Goal: Task Accomplishment & Management: Use online tool/utility

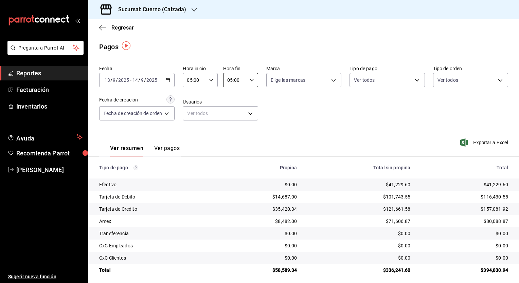
scroll to position [1, 0]
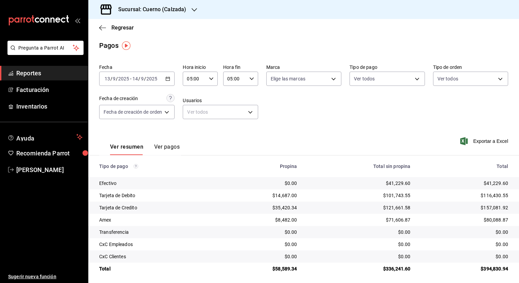
click at [166, 83] on div "[DATE] [DATE] - [DATE] [DATE]" at bounding box center [136, 79] width 75 height 14
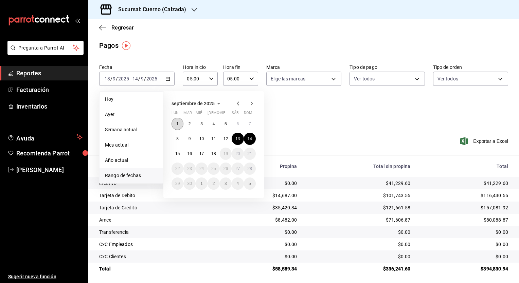
click at [177, 122] on abbr "1" at bounding box center [177, 124] width 2 height 5
click at [217, 153] on button "18" at bounding box center [214, 154] width 12 height 12
type input "00:00"
type input "23:59"
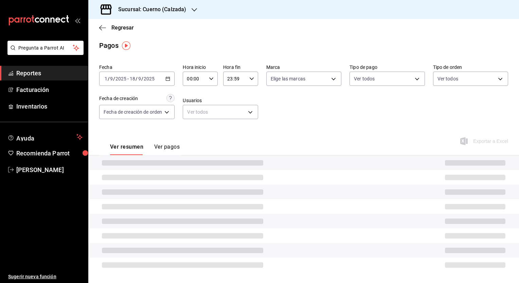
click at [213, 79] on div "00:00 Hora inicio" at bounding box center [200, 79] width 35 height 14
click at [189, 123] on button "05" at bounding box center [192, 117] width 15 height 14
type input "05:00"
click at [248, 76] on div at bounding box center [259, 141] width 519 height 283
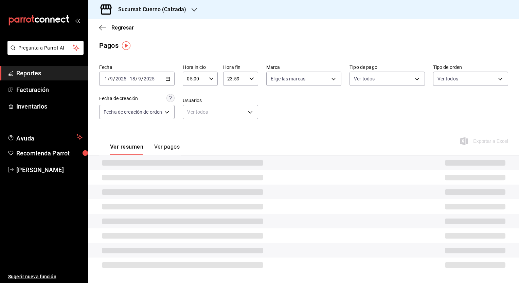
click at [252, 78] on \(Stroke\) "button" at bounding box center [252, 78] width 4 height 2
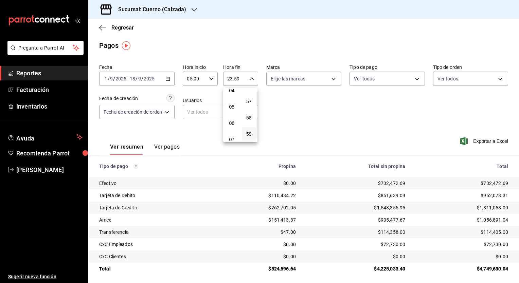
scroll to position [71, 0]
click at [231, 112] on button "05" at bounding box center [232, 107] width 15 height 14
click at [251, 101] on button "00" at bounding box center [249, 96] width 15 height 14
type input "05:00"
click at [423, 141] on div at bounding box center [259, 141] width 519 height 283
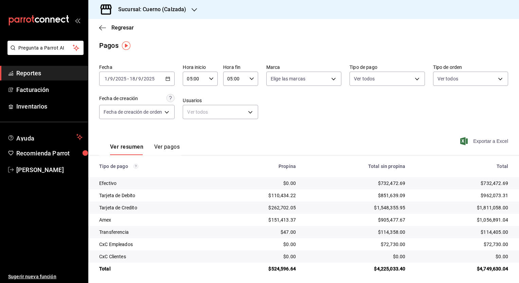
click at [473, 143] on span "Exportar a Excel" at bounding box center [485, 141] width 47 height 8
click at [282, 137] on div "Ver resumen Ver pagos Exportar a Excel" at bounding box center [303, 145] width 431 height 36
click at [122, 25] on span "Regresar" at bounding box center [122, 27] width 22 height 6
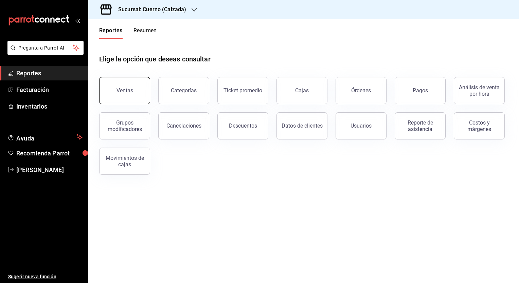
click at [145, 90] on button "Ventas" at bounding box center [124, 90] width 51 height 27
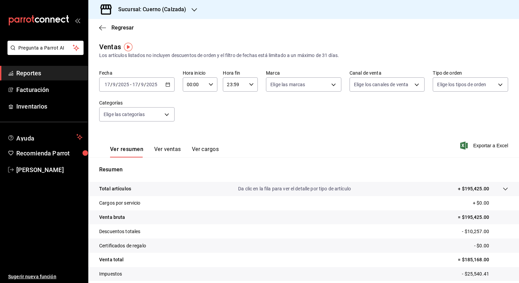
click at [175, 82] on div "Fecha [DATE] [DATE] - [DATE] [DATE] Hora inicio 00:00 Hora inicio Hora fin 23:5…" at bounding box center [303, 100] width 409 height 60
click at [165, 86] on icon "button" at bounding box center [167, 84] width 5 height 5
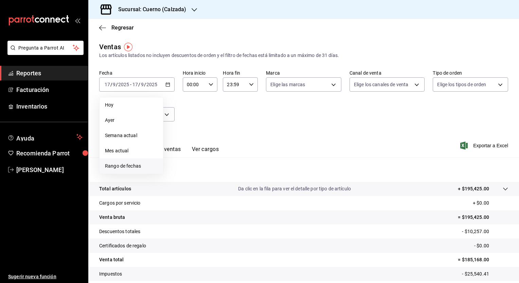
click at [124, 166] on span "Rango de fechas" at bounding box center [131, 166] width 53 height 7
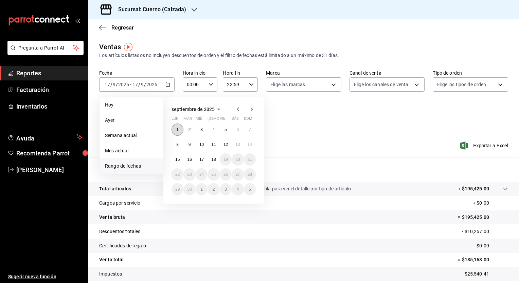
click at [178, 126] on button "1" at bounding box center [178, 130] width 12 height 12
click at [211, 159] on button "18" at bounding box center [214, 160] width 12 height 12
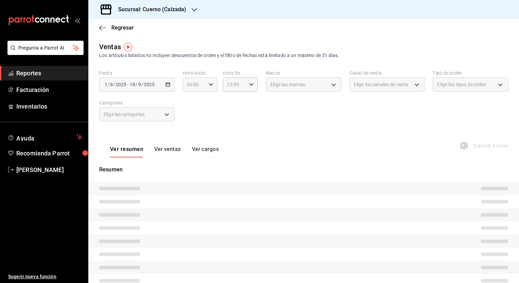
click at [212, 82] on div "00:00 Hora inicio" at bounding box center [200, 84] width 35 height 14
click at [192, 131] on span "05" at bounding box center [190, 128] width 6 height 5
type input "05:00"
click at [247, 85] on div at bounding box center [259, 141] width 519 height 283
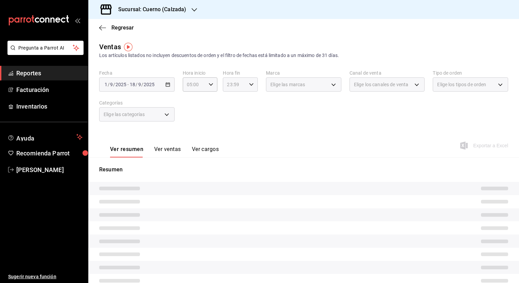
click at [249, 85] on icon "button" at bounding box center [251, 84] width 5 height 5
click at [228, 130] on span "05" at bounding box center [230, 130] width 6 height 5
click at [249, 102] on span "00" at bounding box center [247, 101] width 6 height 5
type input "05:00"
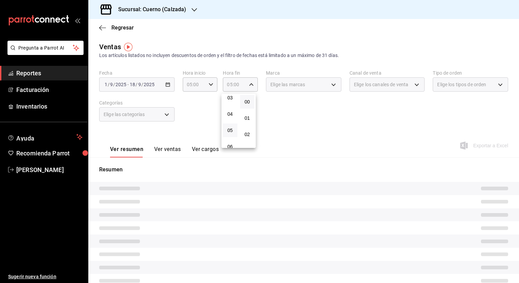
click at [253, 100] on button "00" at bounding box center [247, 102] width 15 height 14
click at [277, 108] on div at bounding box center [259, 141] width 519 height 283
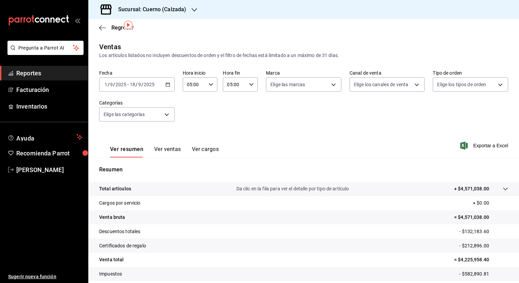
scroll to position [42, 0]
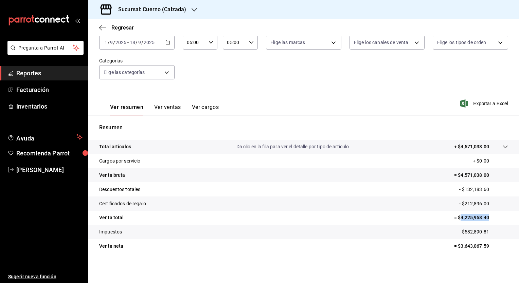
drag, startPoint x: 456, startPoint y: 218, endPoint x: 489, endPoint y: 221, distance: 32.7
click at [489, 221] on p "= $4,225,958.40" at bounding box center [481, 217] width 54 height 7
copy p "4,225,958.40"
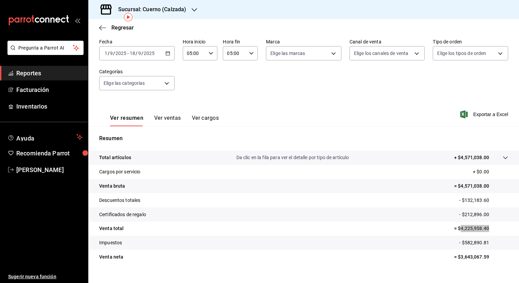
scroll to position [29, 0]
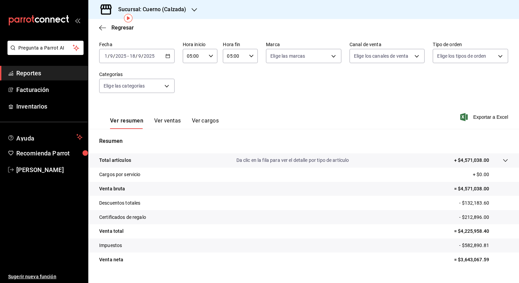
click at [176, 13] on h3 "Sucursal: Cuerno (Calzada)" at bounding box center [149, 9] width 73 height 8
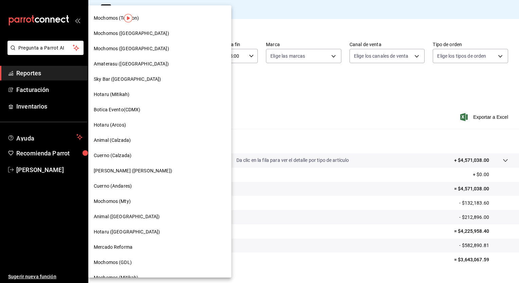
scroll to position [212, 0]
click at [113, 184] on span "Cuerno (Andares)" at bounding box center [113, 185] width 38 height 7
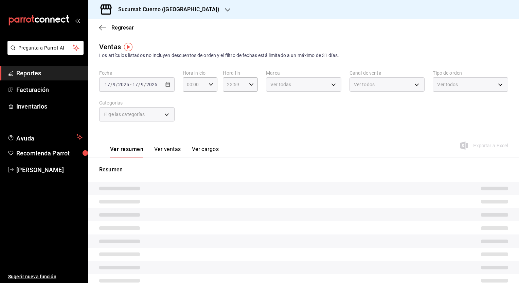
type input "05:00"
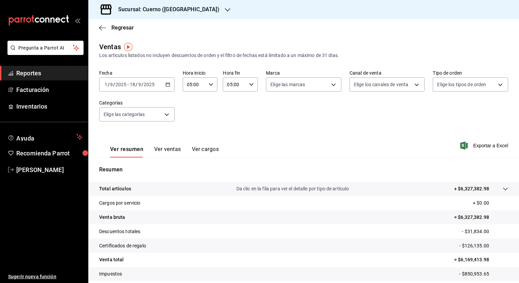
click at [169, 82] on icon "button" at bounding box center [167, 84] width 5 height 5
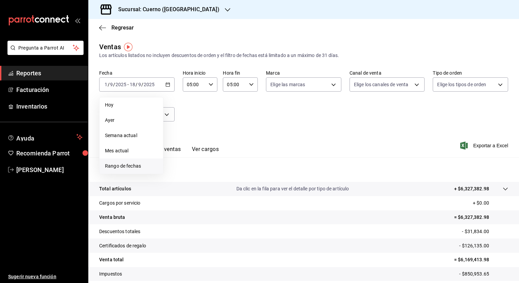
click at [137, 165] on span "Rango de fechas" at bounding box center [131, 166] width 53 height 7
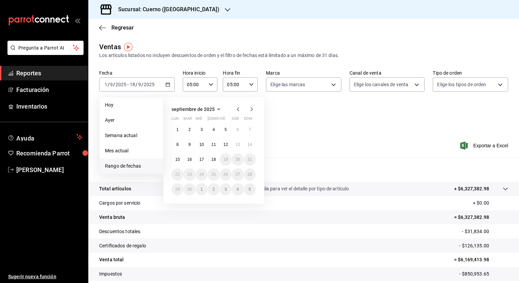
click at [234, 112] on div "septiembre de 2025" at bounding box center [214, 109] width 84 height 8
click at [237, 112] on icon "button" at bounding box center [238, 109] width 8 height 8
click at [189, 130] on abbr "1" at bounding box center [190, 132] width 2 height 5
click at [215, 190] on abbr "31" at bounding box center [213, 192] width 4 height 5
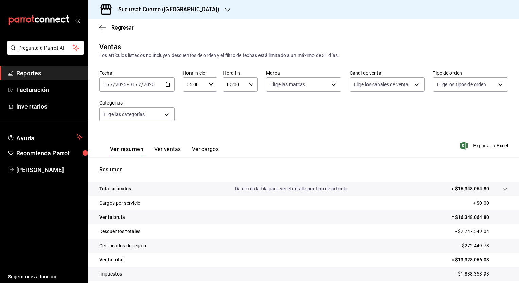
scroll to position [42, 0]
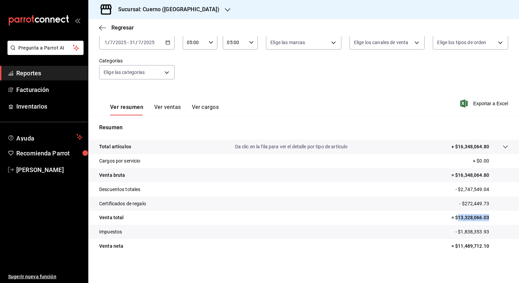
drag, startPoint x: 454, startPoint y: 218, endPoint x: 486, endPoint y: 216, distance: 32.3
click at [486, 216] on p "= $13,328,066.03" at bounding box center [479, 217] width 57 height 7
copy p "13,328,066.03"
click at [282, 86] on div "Fecha [DATE] [DATE] - [DATE] [DATE] Hora inicio 05:00 Hora inicio Hora fin 05:0…" at bounding box center [303, 58] width 409 height 60
click at [169, 46] on div "[DATE] [DATE] - [DATE] [DATE]" at bounding box center [136, 42] width 75 height 14
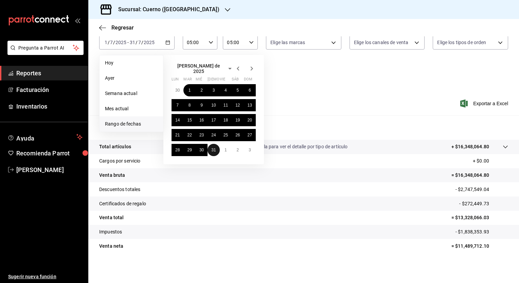
click at [212, 148] on abbr "31" at bounding box center [213, 150] width 4 height 5
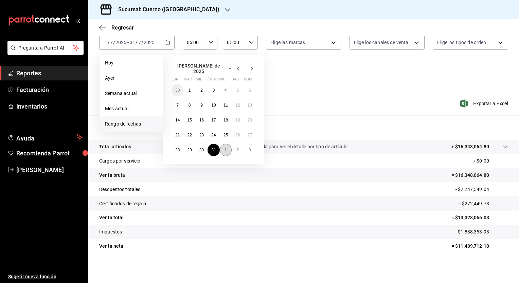
click at [223, 148] on button "1" at bounding box center [226, 150] width 12 height 12
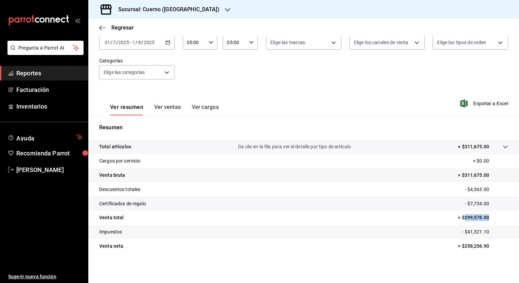
drag, startPoint x: 459, startPoint y: 218, endPoint x: 490, endPoint y: 217, distance: 31.2
click at [490, 217] on p "= $299,578.00" at bounding box center [483, 217] width 50 height 7
copy p "299,578.00"
click at [253, 97] on div "Ver resumen Ver ventas Ver cargos Exportar a Excel" at bounding box center [303, 102] width 431 height 28
click at [165, 47] on div "[DATE] [DATE] - [DATE] [DATE]" at bounding box center [136, 42] width 75 height 14
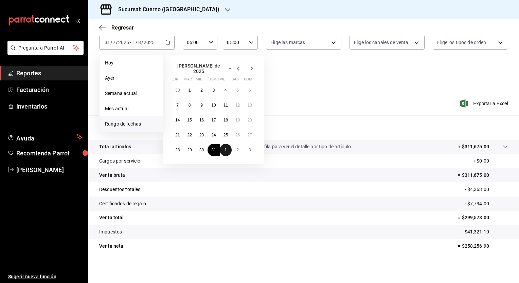
click at [228, 146] on button "1" at bounding box center [226, 150] width 12 height 12
click at [228, 148] on button "29" at bounding box center [226, 147] width 12 height 12
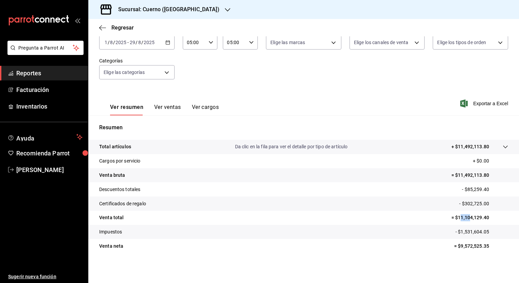
drag, startPoint x: 454, startPoint y: 217, endPoint x: 466, endPoint y: 217, distance: 11.2
click at [466, 217] on p "= $11,104,129.40" at bounding box center [479, 217] width 57 height 7
drag, startPoint x: 466, startPoint y: 217, endPoint x: 486, endPoint y: 216, distance: 20.1
click at [486, 216] on p "= $11,104,129.40" at bounding box center [479, 217] width 57 height 7
copy p "11,104,129.40"
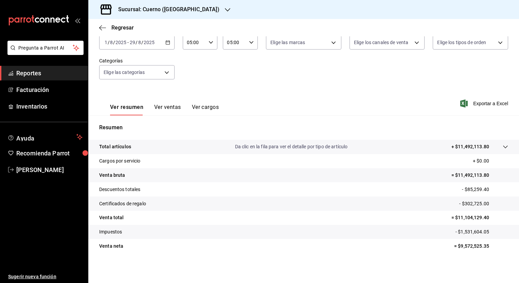
click at [322, 116] on div "Resumen Total artículos Da clic en la fila para ver el detalle por tipo de artí…" at bounding box center [303, 188] width 431 height 146
click at [167, 38] on div "[DATE] [DATE] - [DATE] [DATE]" at bounding box center [136, 42] width 75 height 14
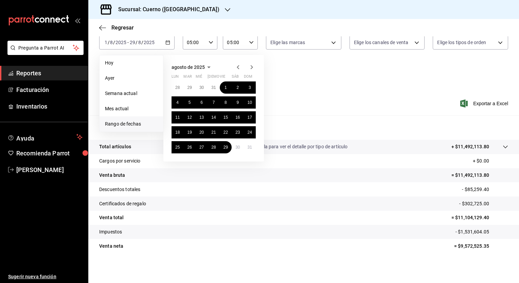
click at [250, 68] on icon "button" at bounding box center [252, 67] width 8 height 8
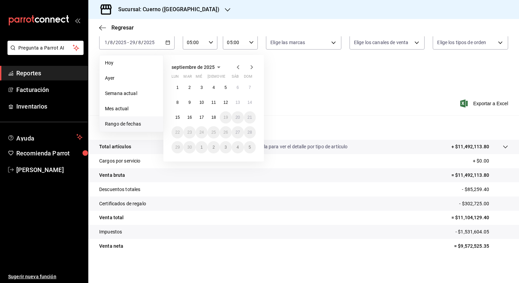
click at [238, 69] on icon "button" at bounding box center [238, 67] width 8 height 8
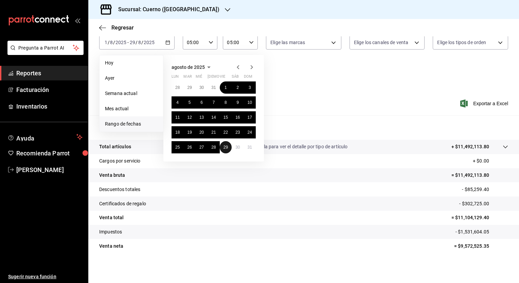
click at [226, 145] on abbr "29" at bounding box center [225, 147] width 4 height 5
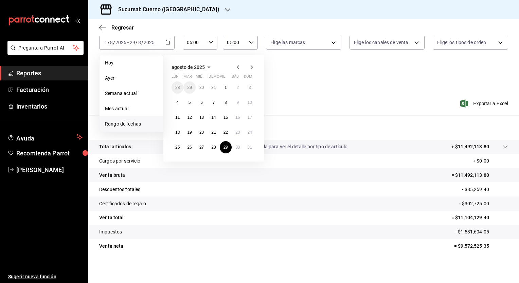
click at [251, 67] on icon "button" at bounding box center [252, 67] width 8 height 8
click at [179, 85] on button "1" at bounding box center [178, 88] width 12 height 12
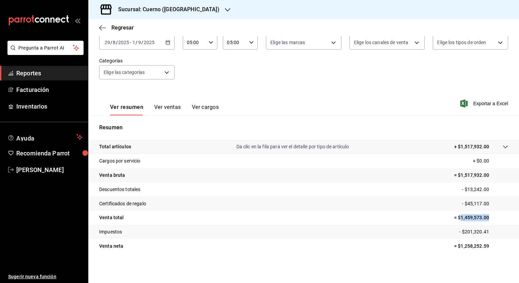
drag, startPoint x: 455, startPoint y: 217, endPoint x: 489, endPoint y: 216, distance: 33.6
click at [489, 216] on p "= $1,459,573.00" at bounding box center [481, 217] width 54 height 7
copy p "1,459,573.00"
click at [284, 81] on div "Fecha [DATE] [DATE] - [DATE] [DATE] Hora inicio 05:00 Hora inicio Hora fin 05:0…" at bounding box center [303, 58] width 409 height 60
click at [167, 44] on icon "button" at bounding box center [167, 42] width 5 height 5
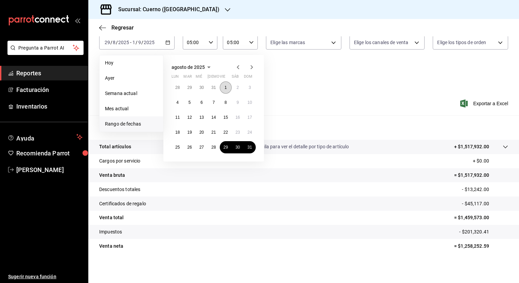
click at [223, 86] on button "1" at bounding box center [226, 88] width 12 height 12
click at [228, 146] on abbr "29" at bounding box center [225, 147] width 4 height 5
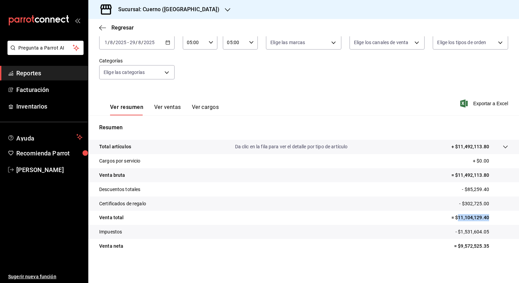
drag, startPoint x: 453, startPoint y: 218, endPoint x: 487, endPoint y: 215, distance: 33.8
click at [487, 215] on p "= $11,104,129.40" at bounding box center [479, 217] width 57 height 7
copy p "11,104,129.40"
click at [289, 94] on div "Ver resumen Ver ventas Ver cargos Exportar a Excel" at bounding box center [303, 102] width 431 height 28
click at [171, 43] on div "[DATE] [DATE] - [DATE] [DATE]" at bounding box center [136, 42] width 75 height 14
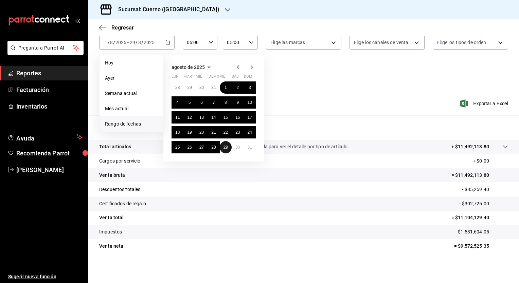
click at [227, 150] on button "29" at bounding box center [226, 147] width 12 height 12
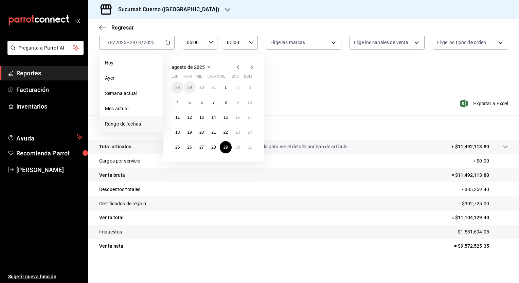
click at [253, 65] on icon "button" at bounding box center [252, 67] width 8 height 8
click at [179, 84] on button "1" at bounding box center [178, 88] width 12 height 12
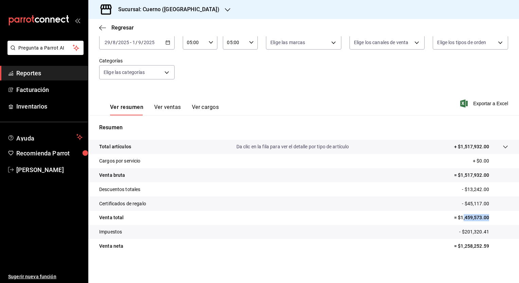
drag, startPoint x: 457, startPoint y: 216, endPoint x: 491, endPoint y: 213, distance: 34.5
click at [491, 213] on tr "Venta total = $1,459,573.00" at bounding box center [303, 218] width 431 height 14
drag, startPoint x: 491, startPoint y: 213, endPoint x: 456, endPoint y: 214, distance: 35.3
click at [456, 214] on tr "Venta total = $1,459,573.00" at bounding box center [303, 218] width 431 height 14
drag, startPoint x: 456, startPoint y: 217, endPoint x: 489, endPoint y: 216, distance: 33.0
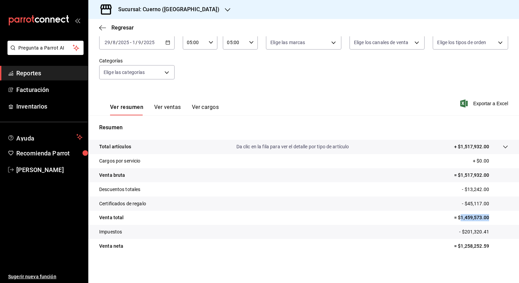
click at [489, 216] on p "= $1,459,573.00" at bounding box center [481, 217] width 54 height 7
copy p "1,459,573.00"
click at [261, 96] on div "Ver resumen Ver ventas Ver cargos Exportar a Excel" at bounding box center [303, 102] width 431 height 28
click at [169, 47] on div "[DATE] [DATE] - [DATE] [DATE]" at bounding box center [136, 42] width 75 height 14
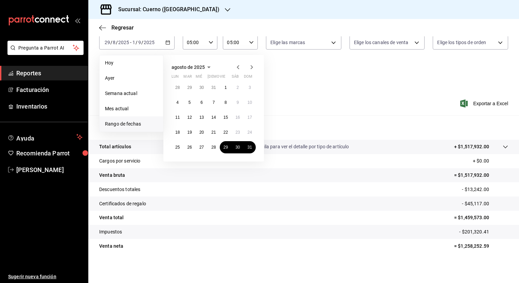
click at [251, 66] on icon "button" at bounding box center [252, 67] width 8 height 8
click at [178, 87] on abbr "1" at bounding box center [177, 87] width 2 height 5
click at [212, 117] on abbr "18" at bounding box center [213, 117] width 4 height 5
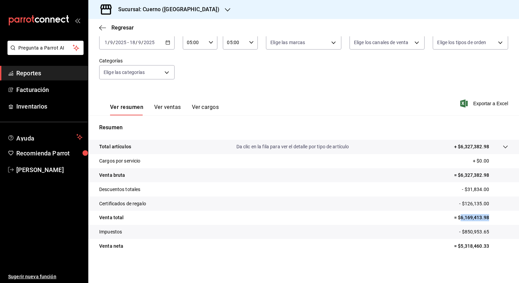
drag, startPoint x: 456, startPoint y: 218, endPoint x: 487, endPoint y: 216, distance: 31.7
click at [487, 216] on p "= $6,169,413.98" at bounding box center [481, 217] width 54 height 7
copy p "6,169,413.98"
click at [205, 86] on div "Fecha [DATE] [DATE] - [DATE] [DATE] Hora inicio 05:00 Hora inicio Hora fin 05:0…" at bounding box center [303, 58] width 409 height 60
click at [118, 26] on span "Regresar" at bounding box center [122, 27] width 22 height 6
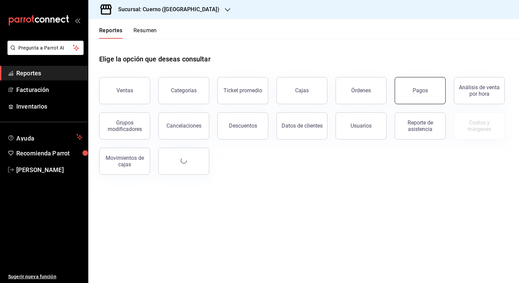
click at [411, 86] on button "Pagos" at bounding box center [420, 90] width 51 height 27
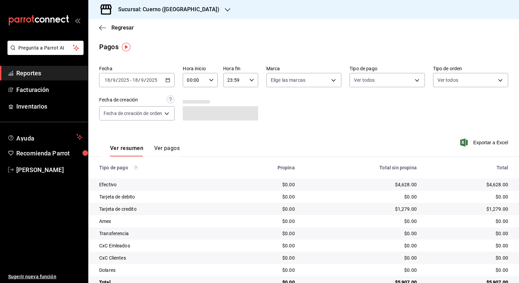
click at [173, 84] on div "[DATE] [DATE] - [DATE] [DATE]" at bounding box center [136, 80] width 75 height 14
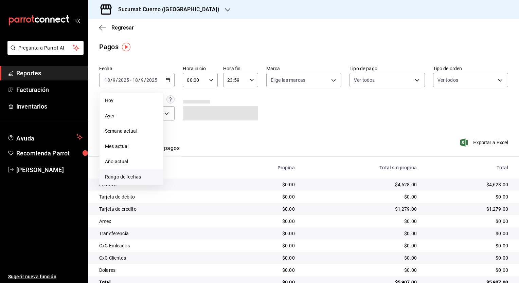
click at [140, 180] on span "Rango de fechas" at bounding box center [131, 177] width 53 height 7
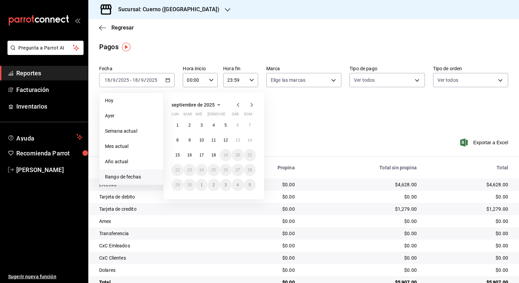
click at [240, 108] on icon "button" at bounding box center [238, 105] width 8 height 8
click at [227, 130] on button "1" at bounding box center [226, 125] width 12 height 12
click at [250, 106] on icon "button" at bounding box center [252, 105] width 8 height 8
click at [181, 126] on button "1" at bounding box center [178, 125] width 12 height 12
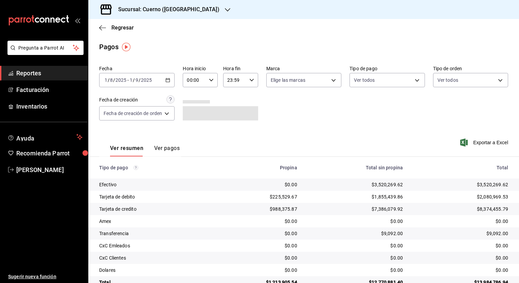
click at [171, 81] on div "[DATE] [DATE] - [DATE] [DATE]" at bounding box center [136, 80] width 75 height 14
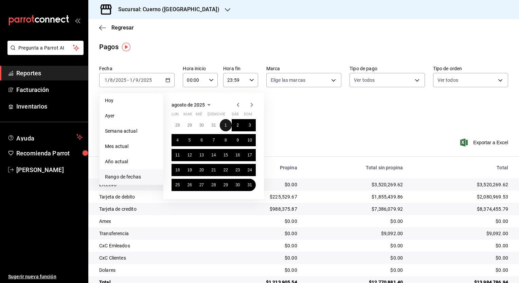
click at [226, 124] on abbr "1" at bounding box center [226, 125] width 2 height 5
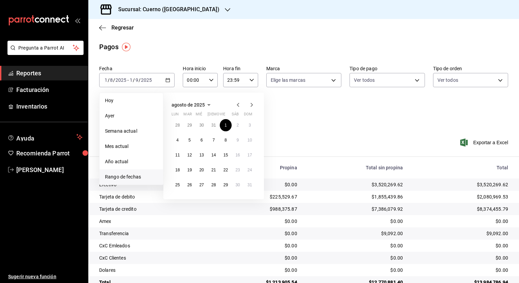
click at [249, 107] on icon "button" at bounding box center [252, 105] width 8 height 8
click at [215, 157] on abbr "18" at bounding box center [213, 155] width 4 height 5
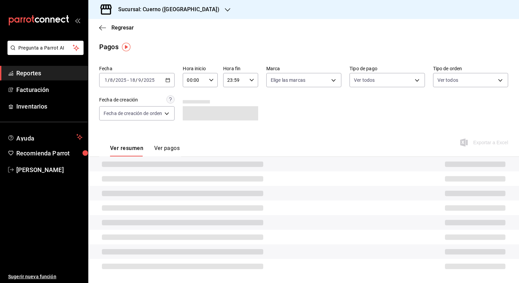
click at [214, 78] on div "00:00 Hora inicio" at bounding box center [200, 80] width 35 height 14
click at [195, 120] on button "05" at bounding box center [192, 114] width 15 height 14
type input "05:00"
click at [254, 83] on div at bounding box center [259, 141] width 519 height 283
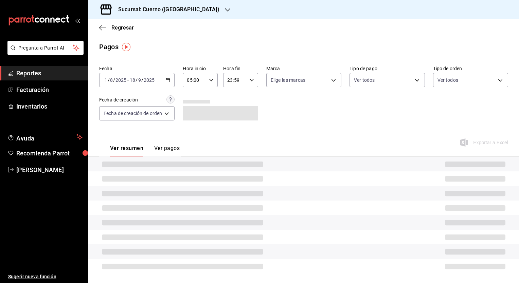
click at [251, 82] on icon "button" at bounding box center [251, 80] width 5 height 5
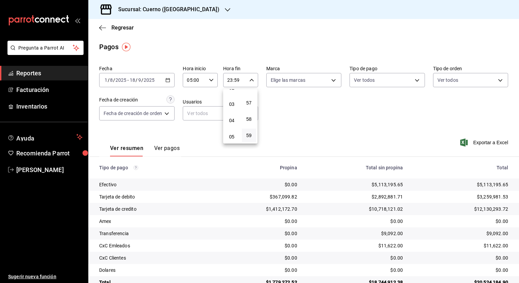
scroll to position [48, 0]
click at [230, 129] on span "05" at bounding box center [232, 130] width 6 height 5
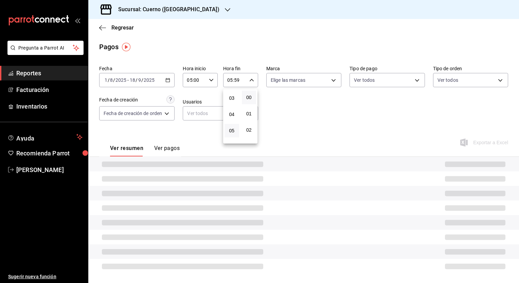
click at [247, 92] on button "00" at bounding box center [249, 98] width 15 height 14
type input "05:00"
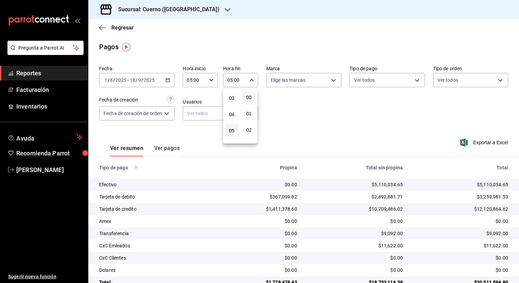
click at [249, 95] on span "00" at bounding box center [249, 97] width 6 height 5
click at [483, 141] on div at bounding box center [259, 141] width 519 height 283
click at [483, 141] on span "Exportar a Excel" at bounding box center [485, 143] width 47 height 8
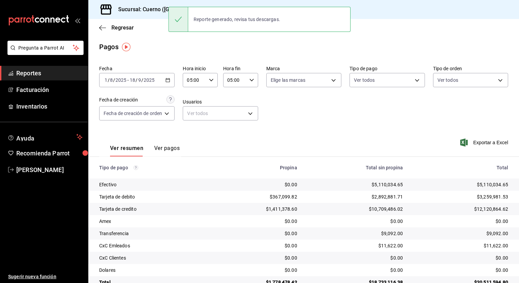
click at [284, 137] on div "Ver resumen Ver pagos Exportar a Excel" at bounding box center [303, 147] width 431 height 36
click at [155, 11] on h3 "Sucursal: Cuerno ([GEOGRAPHIC_DATA])" at bounding box center [166, 9] width 107 height 8
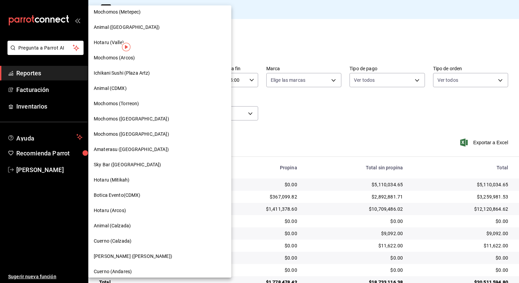
scroll to position [126, 0]
click at [136, 135] on span "Mochomos ([GEOGRAPHIC_DATA])" at bounding box center [131, 133] width 75 height 7
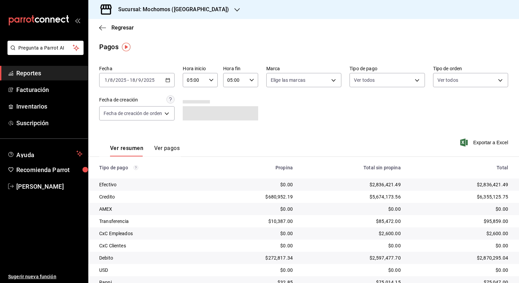
click at [165, 85] on div "[DATE] [DATE] - [DATE] [DATE]" at bounding box center [136, 80] width 75 height 14
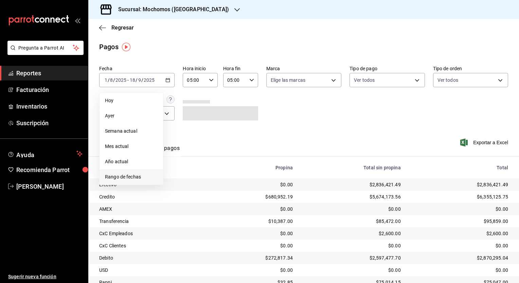
click at [133, 175] on span "Rango de fechas" at bounding box center [131, 177] width 53 height 7
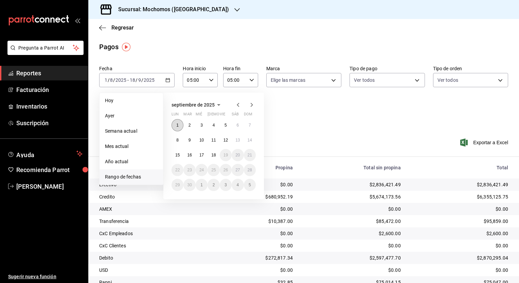
click at [179, 122] on button "1" at bounding box center [178, 125] width 12 height 12
click at [216, 154] on abbr "18" at bounding box center [213, 155] width 4 height 5
type input "00:00"
type input "23:59"
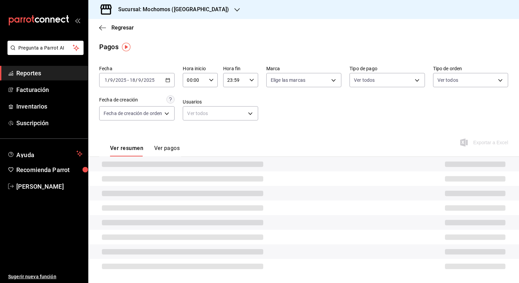
click at [211, 80] on icon "button" at bounding box center [211, 80] width 5 height 5
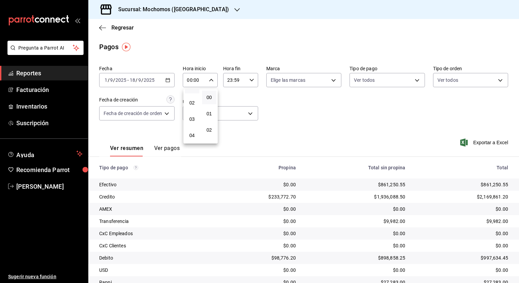
scroll to position [38, 0]
click at [192, 138] on button "05" at bounding box center [192, 141] width 15 height 14
type input "05:00"
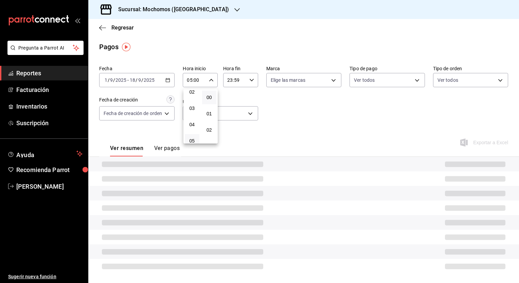
click at [230, 82] on div at bounding box center [259, 141] width 519 height 283
click at [230, 82] on input "23:59" at bounding box center [234, 80] width 23 height 14
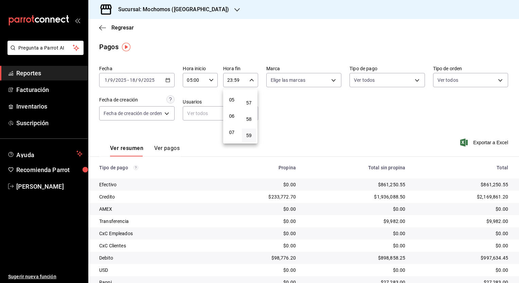
scroll to position [78, 0]
click at [231, 107] on button "05" at bounding box center [232, 101] width 15 height 14
click at [251, 103] on button "00" at bounding box center [249, 98] width 15 height 14
type input "05:00"
click at [276, 115] on div at bounding box center [259, 141] width 519 height 283
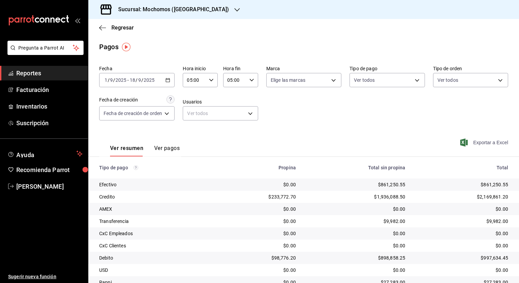
click at [489, 142] on span "Exportar a Excel" at bounding box center [485, 143] width 47 height 8
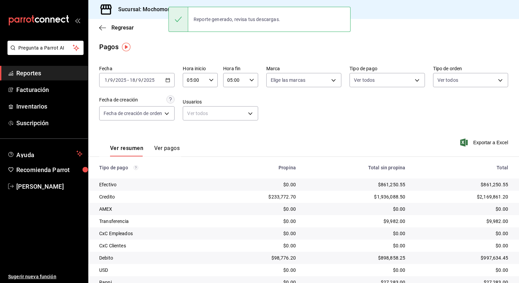
click at [144, 41] on main "Regresar Pagos Fecha [DATE] [DATE] - [DATE] [DATE] Hora inicio 05:00 Hora inici…" at bounding box center [303, 165] width 431 height 293
click at [124, 28] on span "Regresar" at bounding box center [122, 27] width 22 height 6
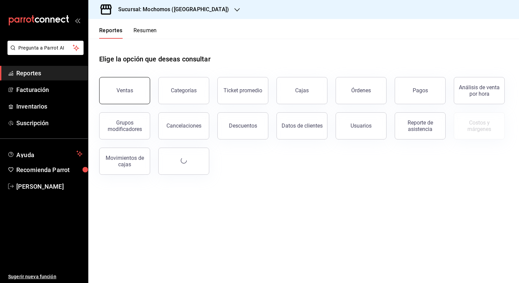
click at [129, 99] on button "Ventas" at bounding box center [124, 90] width 51 height 27
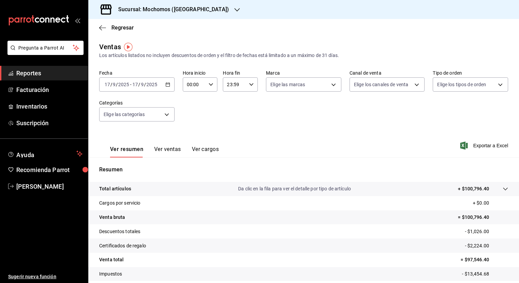
click at [166, 84] on icon "button" at bounding box center [167, 84] width 5 height 5
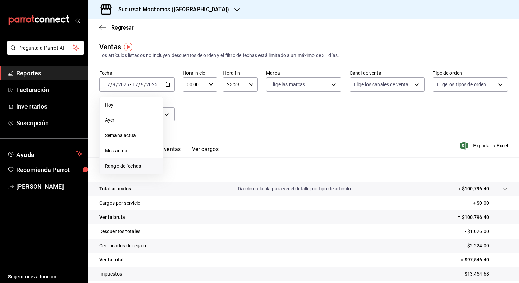
click at [136, 167] on span "Rango de fechas" at bounding box center [131, 166] width 53 height 7
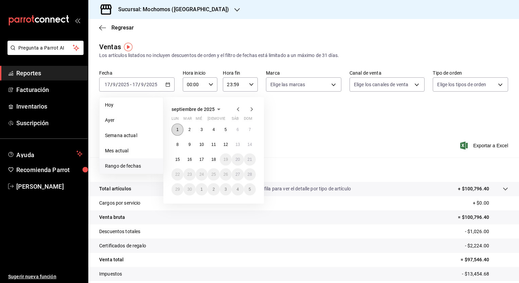
click at [176, 130] on button "1" at bounding box center [178, 130] width 12 height 12
click at [213, 159] on abbr "18" at bounding box center [213, 159] width 4 height 5
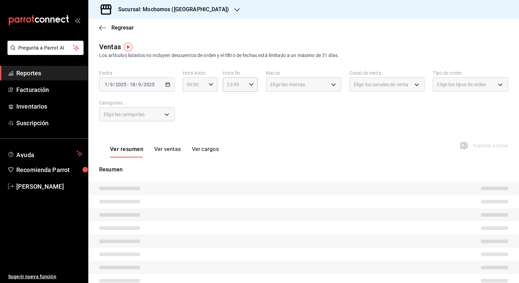
click at [211, 89] on div "00:00 Hora inicio" at bounding box center [200, 84] width 35 height 14
click at [192, 115] on button "05" at bounding box center [190, 112] width 15 height 14
type input "05:00"
click at [244, 90] on div at bounding box center [259, 141] width 519 height 283
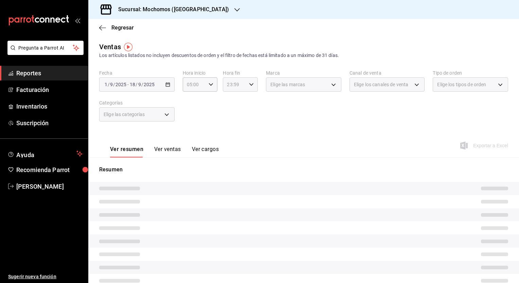
click at [249, 88] on div "23:59 Hora fin" at bounding box center [240, 84] width 35 height 14
click at [232, 118] on button "05" at bounding box center [230, 112] width 15 height 14
click at [249, 106] on button "00" at bounding box center [247, 102] width 15 height 14
type input "05:00"
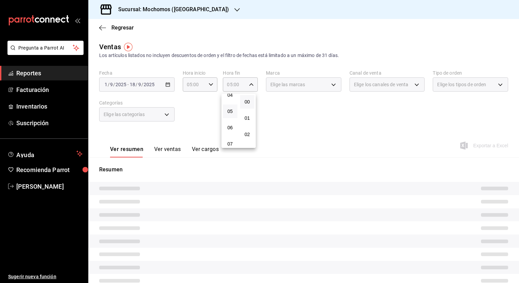
click at [307, 123] on div at bounding box center [259, 141] width 519 height 283
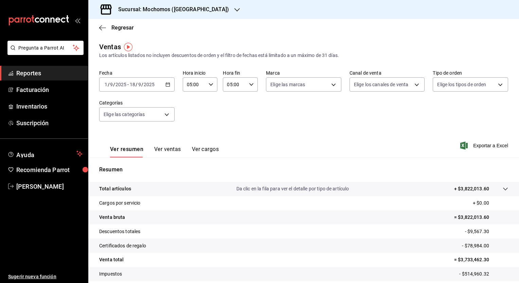
click at [252, 86] on div "05:00 Hora fin" at bounding box center [240, 84] width 35 height 14
click at [234, 100] on button "05" at bounding box center [230, 101] width 15 height 14
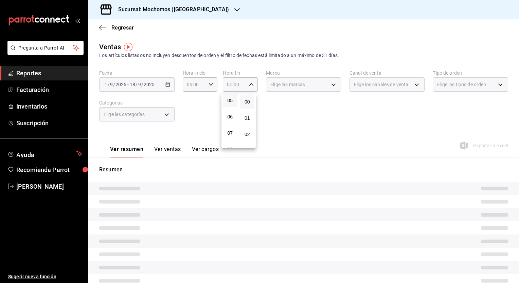
click at [295, 122] on div at bounding box center [259, 141] width 519 height 283
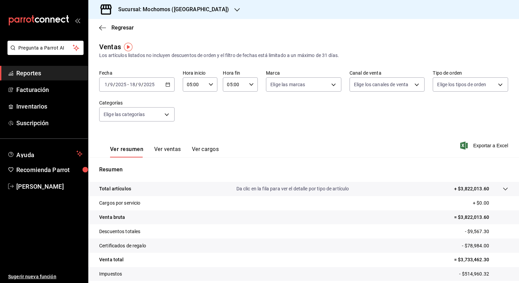
click at [411, 165] on div "Resumen Total artículos Da clic en la fila para ver el detalle por tipo de artí…" at bounding box center [303, 231] width 431 height 146
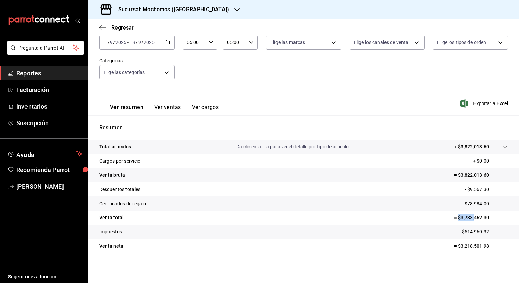
drag, startPoint x: 454, startPoint y: 217, endPoint x: 469, endPoint y: 218, distance: 15.7
click at [469, 218] on p "= $3,733,462.30" at bounding box center [481, 217] width 54 height 7
drag, startPoint x: 469, startPoint y: 218, endPoint x: 458, endPoint y: 217, distance: 11.6
click at [458, 217] on p "= $3,733,462.30" at bounding box center [481, 217] width 54 height 7
click at [457, 217] on p "= $3,733,462.30" at bounding box center [481, 217] width 54 height 7
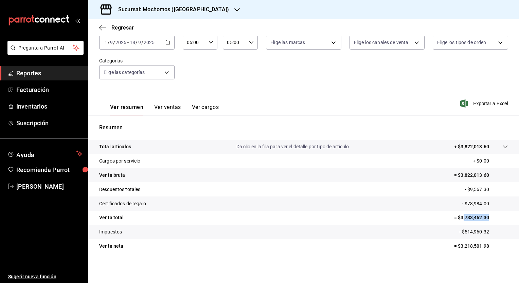
drag, startPoint x: 457, startPoint y: 217, endPoint x: 484, endPoint y: 217, distance: 27.2
click at [484, 217] on p "= $3,733,462.30" at bounding box center [481, 217] width 54 height 7
copy p ",733,462.30"
click at [477, 219] on p "= $3,733,462.30" at bounding box center [481, 217] width 54 height 7
drag, startPoint x: 486, startPoint y: 217, endPoint x: 454, endPoint y: 220, distance: 31.7
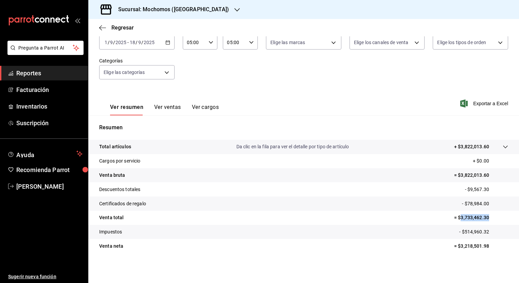
click at [454, 220] on p "= $3,733,462.30" at bounding box center [481, 217] width 54 height 7
copy p "3,733,462.30"
click at [169, 42] on div "[DATE] [DATE] - [DATE] [DATE]" at bounding box center [136, 42] width 75 height 14
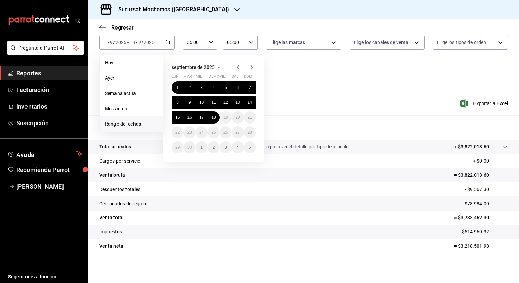
click at [236, 68] on icon "button" at bounding box center [238, 67] width 8 height 8
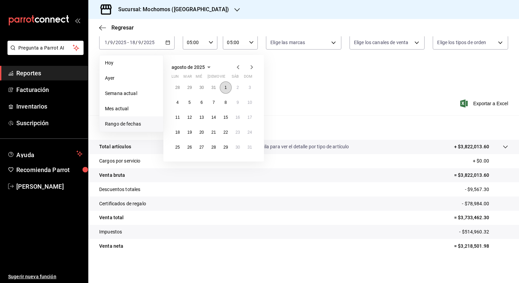
click at [224, 89] on button "1" at bounding box center [226, 88] width 12 height 12
click at [180, 2] on div "Sucursal: Mochomos ([GEOGRAPHIC_DATA])" at bounding box center [168, 9] width 149 height 19
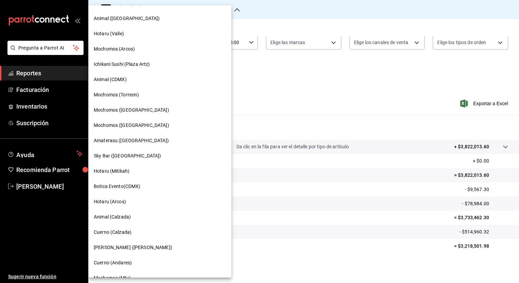
scroll to position [0, 0]
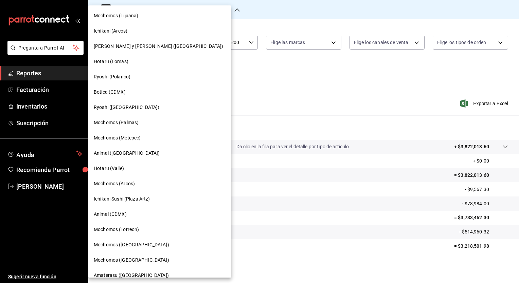
click at [151, 50] on div "[PERSON_NAME] y [PERSON_NAME] ([GEOGRAPHIC_DATA])" at bounding box center [159, 46] width 143 height 15
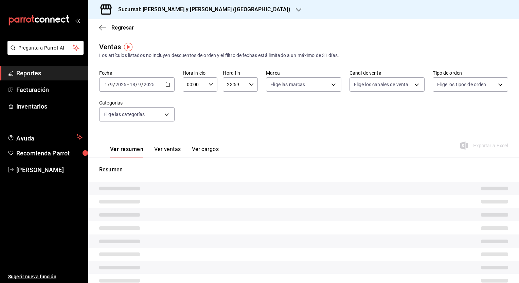
type input "05:00"
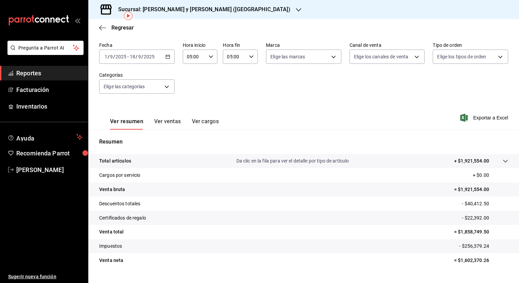
scroll to position [27, 0]
click at [457, 232] on p "= $1,858,749.50" at bounding box center [481, 232] width 54 height 7
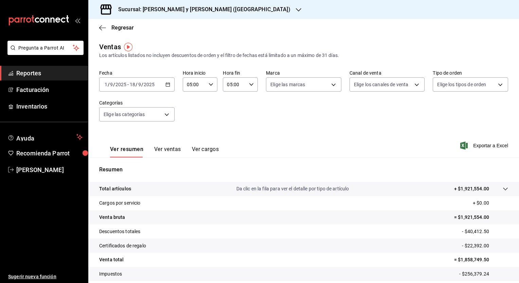
click at [245, 81] on div "05:00 Hora fin" at bounding box center [240, 84] width 35 height 14
click at [232, 103] on span "05" at bounding box center [230, 100] width 6 height 5
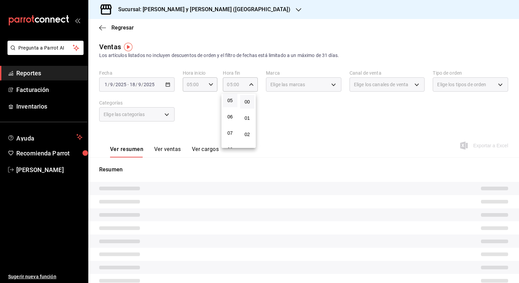
click at [308, 150] on div at bounding box center [259, 141] width 519 height 283
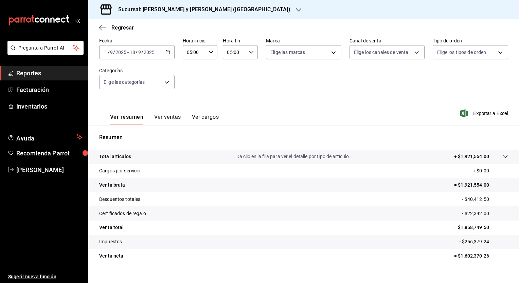
scroll to position [33, 0]
drag, startPoint x: 455, startPoint y: 228, endPoint x: 482, endPoint y: 225, distance: 27.0
click at [482, 225] on p "= $1,858,749.50" at bounding box center [481, 227] width 54 height 7
click at [167, 54] on icon "button" at bounding box center [167, 52] width 5 height 5
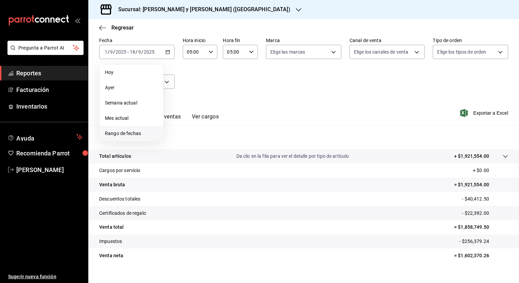
click at [142, 131] on span "Rango de fechas" at bounding box center [131, 133] width 53 height 7
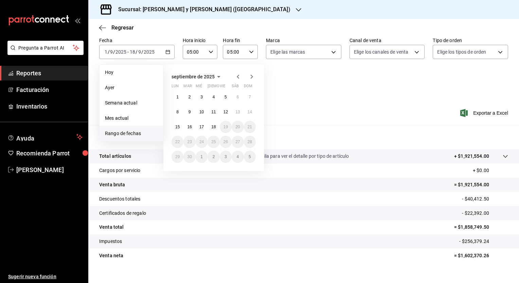
click at [242, 80] on icon "button" at bounding box center [238, 77] width 8 height 8
click at [226, 99] on button "1" at bounding box center [226, 97] width 12 height 12
click at [223, 160] on button "29" at bounding box center [226, 157] width 12 height 12
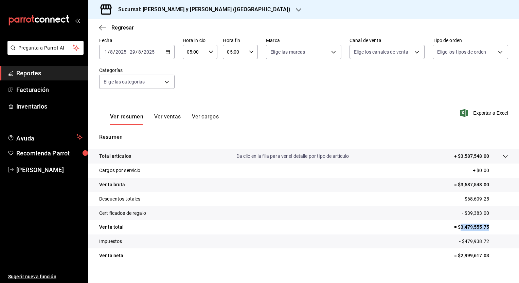
drag, startPoint x: 455, startPoint y: 227, endPoint x: 494, endPoint y: 228, distance: 38.7
click at [494, 228] on p "= $3,479,555.75" at bounding box center [481, 227] width 54 height 7
click at [295, 104] on div "Ver resumen Ver ventas Ver cargos Exportar a Excel" at bounding box center [303, 111] width 431 height 28
click at [167, 49] on div "[DATE] [DATE] - [DATE] [DATE]" at bounding box center [136, 52] width 75 height 14
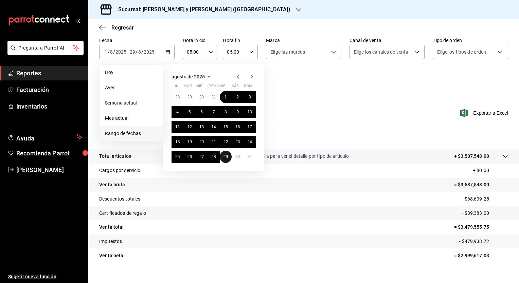
click at [224, 155] on abbr "29" at bounding box center [225, 157] width 4 height 5
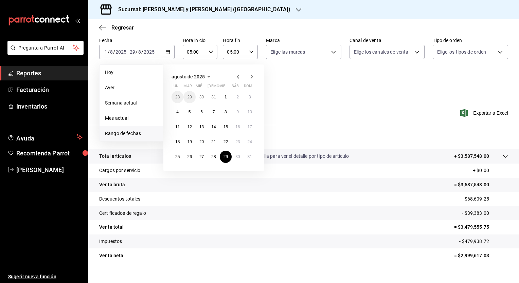
click at [255, 74] on icon "button" at bounding box center [252, 77] width 8 height 8
click at [178, 95] on abbr "1" at bounding box center [177, 97] width 2 height 5
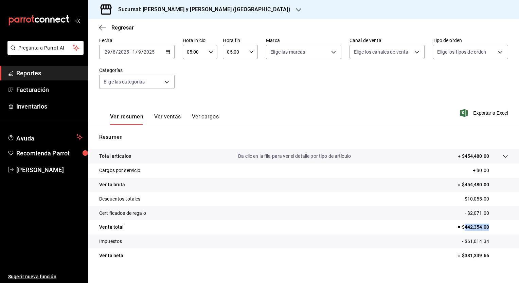
drag, startPoint x: 459, startPoint y: 228, endPoint x: 486, endPoint y: 227, distance: 27.2
click at [486, 227] on p "= $442,354.00" at bounding box center [483, 227] width 50 height 7
click at [296, 83] on div "Fecha [DATE] [DATE] - [DATE] [DATE] Hora inicio 05:00 Hora inicio Hora fin 05:0…" at bounding box center [303, 67] width 409 height 60
click at [119, 31] on div "Regresar" at bounding box center [303, 27] width 431 height 17
click at [119, 29] on span "Regresar" at bounding box center [122, 27] width 22 height 6
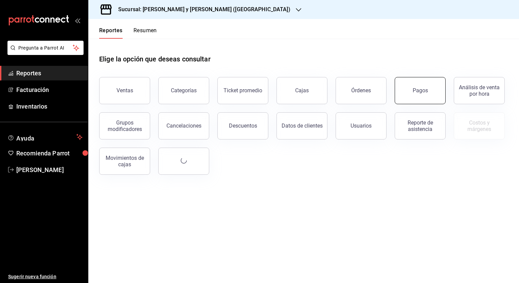
click at [413, 89] on div "Pagos" at bounding box center [420, 90] width 15 height 6
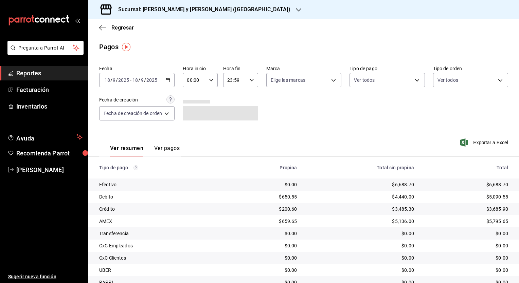
click at [170, 83] on div "[DATE] [DATE] - [DATE] [DATE]" at bounding box center [136, 80] width 75 height 14
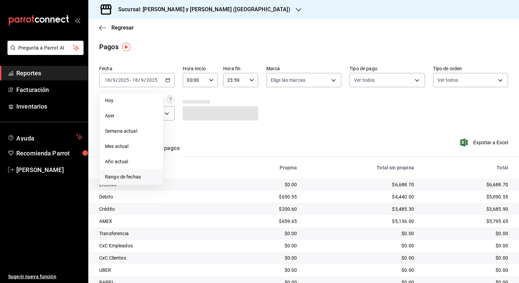
click at [133, 175] on span "Rango de fechas" at bounding box center [131, 177] width 53 height 7
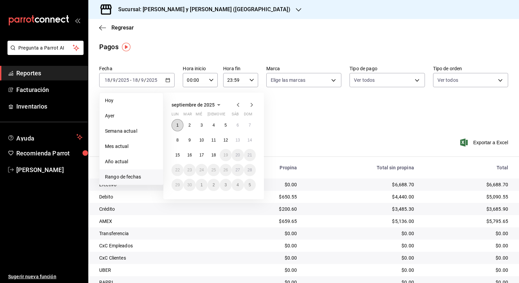
click at [178, 123] on abbr "1" at bounding box center [177, 125] width 2 height 5
click at [215, 154] on abbr "18" at bounding box center [213, 155] width 4 height 5
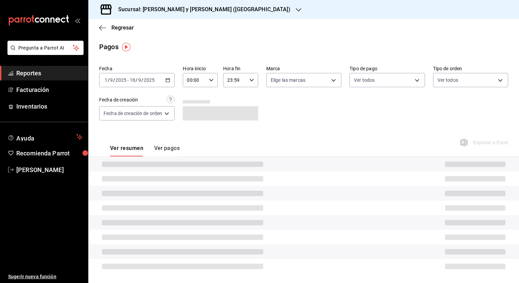
click at [208, 73] on div "00:00 Hora inicio" at bounding box center [200, 80] width 35 height 14
click at [190, 128] on span "05" at bounding box center [192, 128] width 6 height 5
type input "05:00"
click at [247, 75] on div at bounding box center [259, 141] width 519 height 283
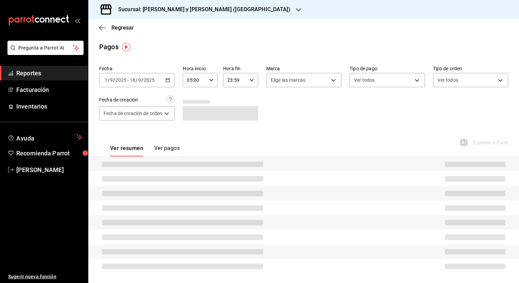
click at [249, 80] on icon "button" at bounding box center [251, 80] width 5 height 5
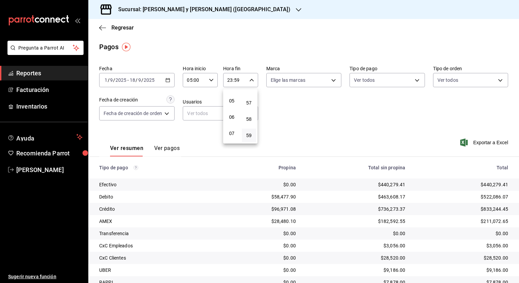
scroll to position [77, 0]
click at [232, 108] on button "05" at bounding box center [232, 102] width 15 height 14
drag, startPoint x: 259, startPoint y: 111, endPoint x: 247, endPoint y: 100, distance: 16.6
click at [247, 100] on span "00" at bounding box center [249, 97] width 6 height 5
type input "05:00"
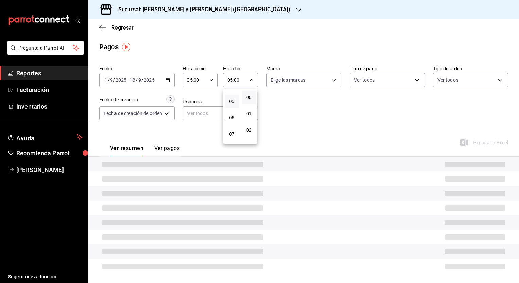
click at [288, 115] on div at bounding box center [259, 141] width 519 height 283
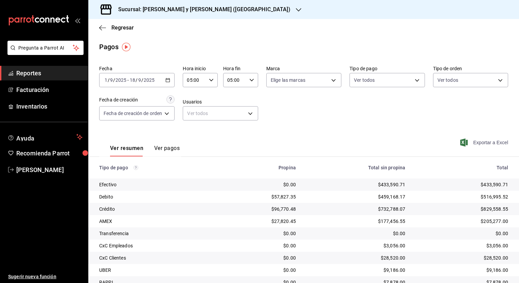
click at [486, 144] on span "Exportar a Excel" at bounding box center [485, 143] width 47 height 8
click at [178, 10] on h3 "Sucursal: [PERSON_NAME] y [PERSON_NAME] ([GEOGRAPHIC_DATA])" at bounding box center [202, 9] width 178 height 8
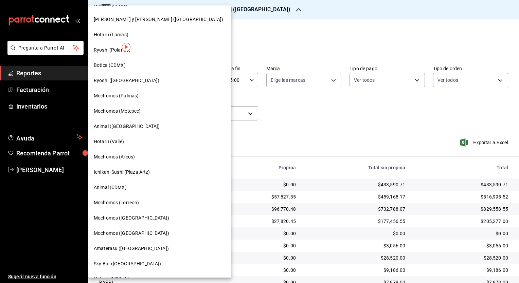
scroll to position [27, 0]
click at [140, 101] on div "Mochomos (Palmas)" at bounding box center [159, 95] width 143 height 15
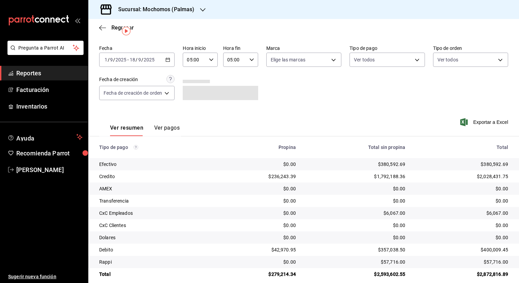
scroll to position [29, 0]
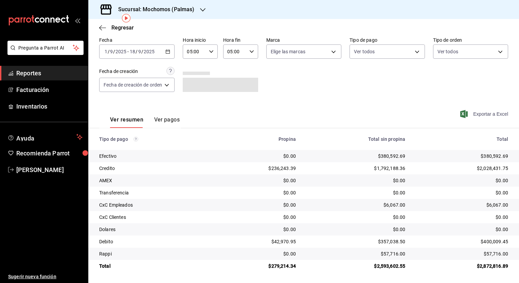
click at [479, 110] on span "Exportar a Excel" at bounding box center [485, 114] width 47 height 8
click at [123, 27] on span "Regresar" at bounding box center [122, 27] width 22 height 6
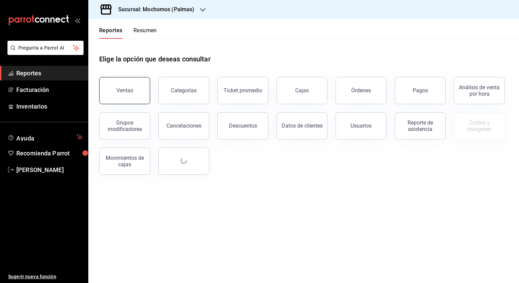
click at [122, 83] on button "Ventas" at bounding box center [124, 90] width 51 height 27
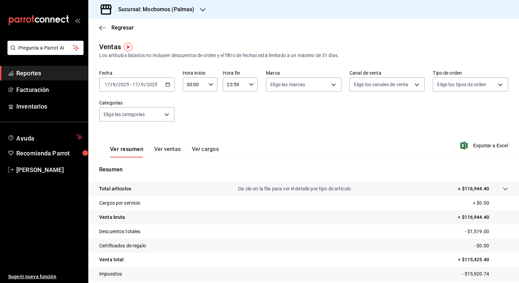
click at [168, 82] on icon "button" at bounding box center [167, 84] width 5 height 5
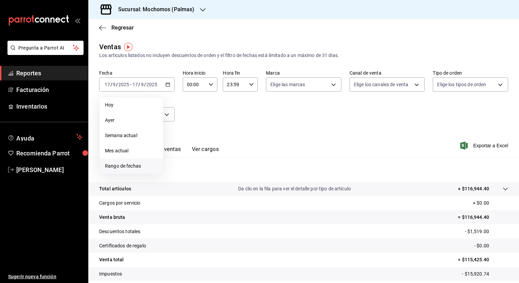
click at [129, 167] on span "Rango de fechas" at bounding box center [131, 166] width 53 height 7
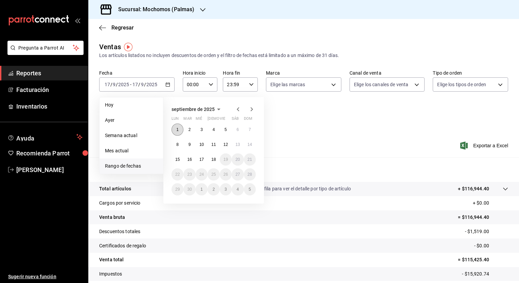
click at [177, 126] on button "1" at bounding box center [178, 130] width 12 height 12
click at [211, 158] on abbr "18" at bounding box center [213, 159] width 4 height 5
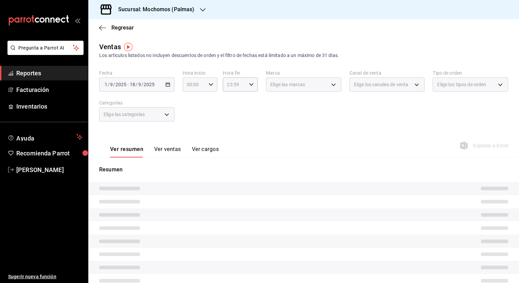
click at [209, 79] on div "00:00 Hora inicio" at bounding box center [200, 84] width 35 height 14
click at [189, 141] on span "05" at bounding box center [190, 142] width 6 height 5
type input "05:00"
click at [242, 85] on div at bounding box center [259, 141] width 519 height 283
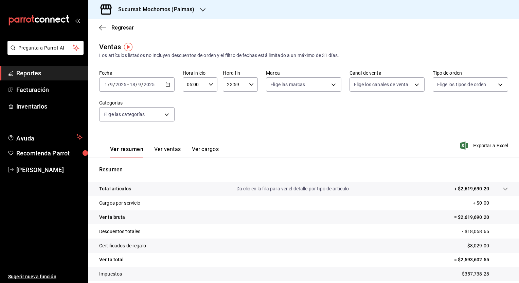
click at [233, 84] on input "23:59" at bounding box center [234, 85] width 23 height 14
click at [233, 114] on button "05" at bounding box center [230, 110] width 15 height 14
click at [247, 105] on button "00" at bounding box center [247, 102] width 15 height 14
type input "05:00"
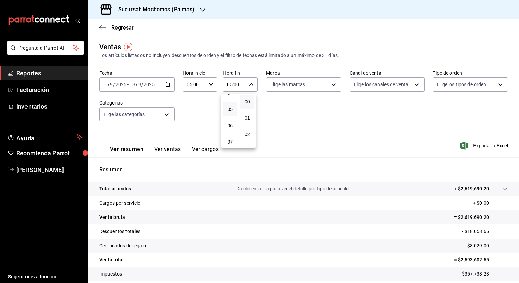
click at [275, 104] on div at bounding box center [259, 141] width 519 height 283
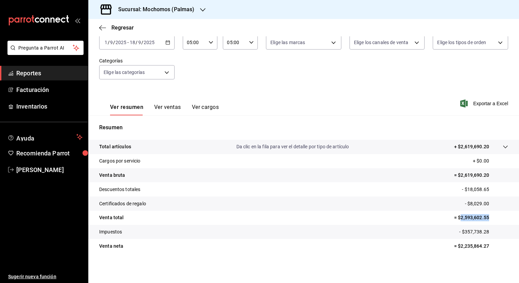
drag, startPoint x: 456, startPoint y: 218, endPoint x: 491, endPoint y: 219, distance: 35.0
click at [491, 219] on p "= $2,593,602.55" at bounding box center [481, 217] width 54 height 7
click at [172, 12] on h3 "Sucursal: Mochomos (Palmas)" at bounding box center [154, 9] width 82 height 8
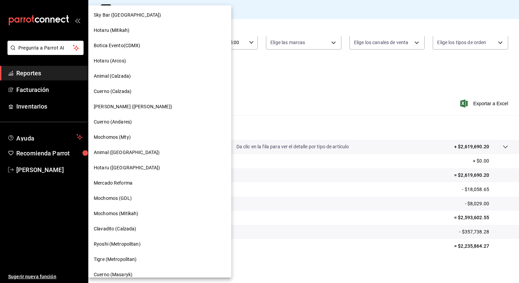
scroll to position [291, 0]
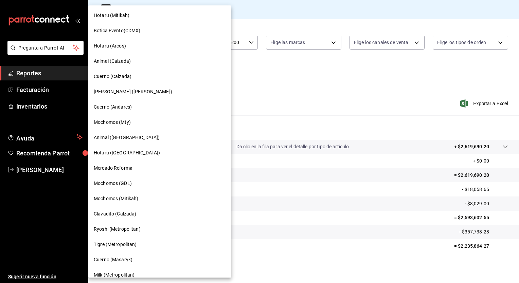
click at [122, 169] on span "Mercado Reforma" at bounding box center [113, 168] width 39 height 7
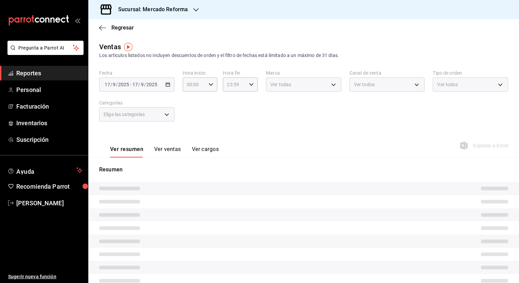
type input "05:00"
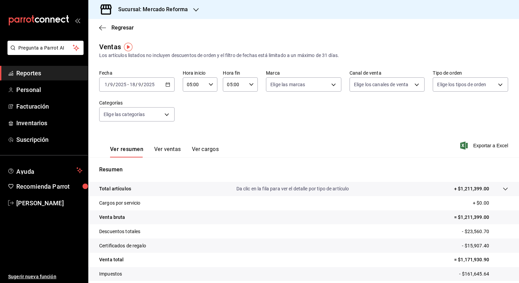
scroll to position [42, 0]
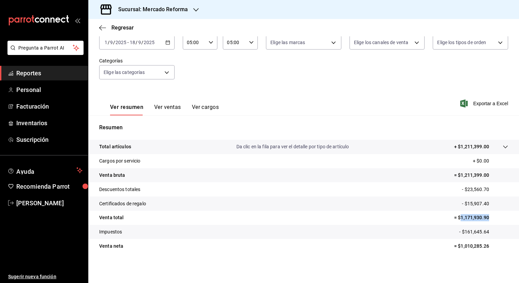
drag, startPoint x: 456, startPoint y: 217, endPoint x: 488, endPoint y: 217, distance: 31.2
click at [488, 217] on p "= $1,171,930.90" at bounding box center [481, 217] width 54 height 7
click at [101, 29] on icon "button" at bounding box center [102, 28] width 7 height 6
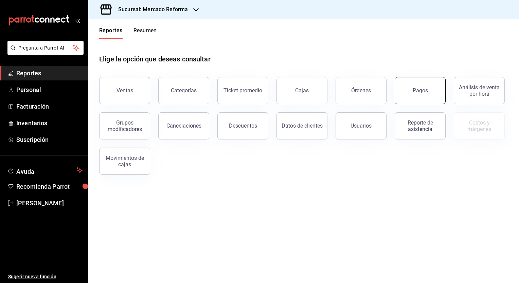
click at [405, 83] on button "Pagos" at bounding box center [420, 90] width 51 height 27
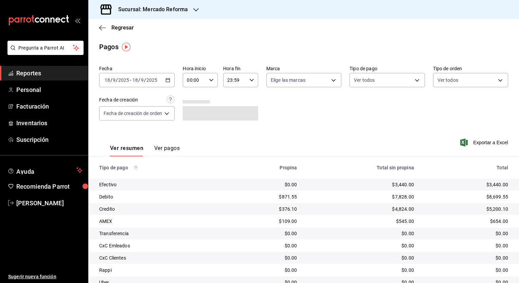
click at [172, 77] on div "[DATE] [DATE] - [DATE] [DATE]" at bounding box center [136, 80] width 75 height 14
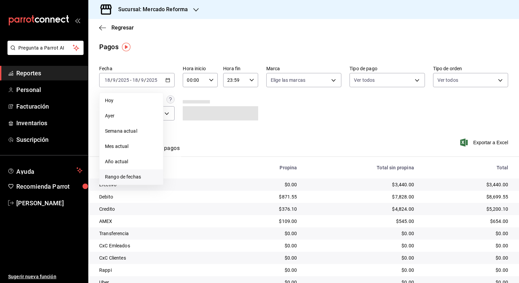
click at [140, 176] on span "Rango de fechas" at bounding box center [131, 177] width 53 height 7
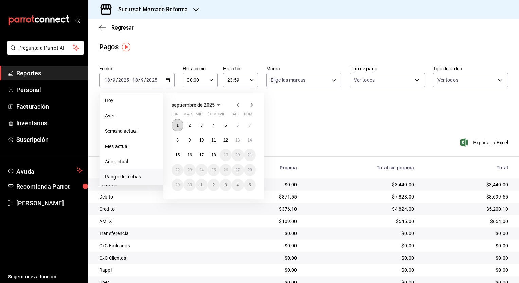
click at [176, 123] on button "1" at bounding box center [178, 125] width 12 height 12
click at [211, 159] on button "18" at bounding box center [214, 155] width 12 height 12
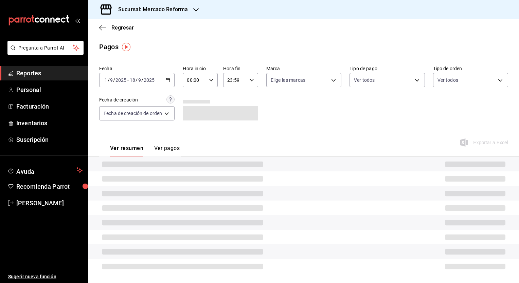
click at [208, 83] on div "00:00 Hora inicio" at bounding box center [200, 80] width 35 height 14
click at [194, 107] on button "05" at bounding box center [192, 102] width 15 height 14
type input "05:00"
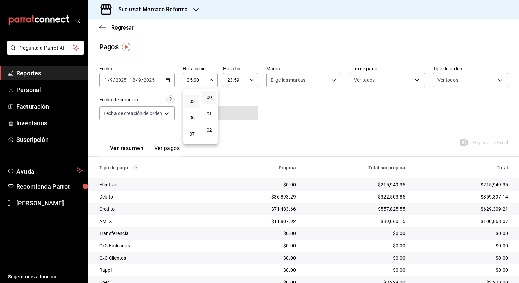
click at [238, 86] on div at bounding box center [259, 141] width 519 height 283
click at [238, 82] on input "23:59" at bounding box center [234, 80] width 23 height 14
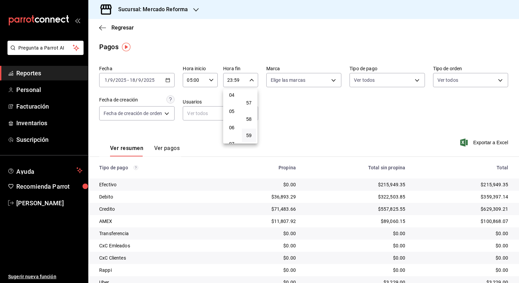
click at [231, 109] on button "05" at bounding box center [232, 112] width 15 height 14
click at [248, 100] on span "00" at bounding box center [249, 97] width 6 height 5
type input "05:00"
click at [250, 97] on span "00" at bounding box center [249, 97] width 6 height 5
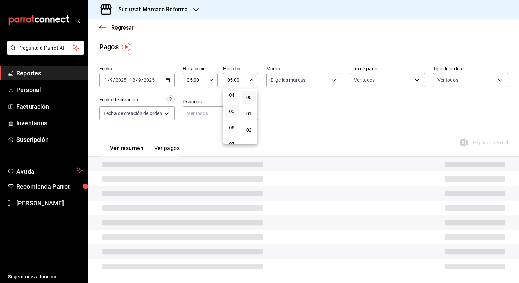
click at [341, 125] on div at bounding box center [259, 141] width 519 height 283
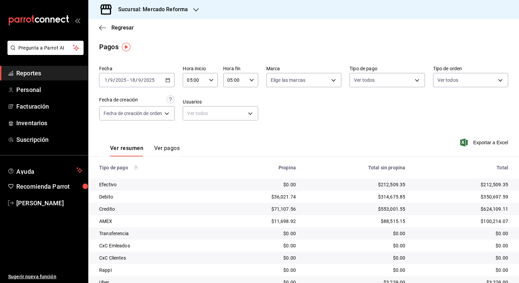
click at [430, 139] on div "Exportar a Excel" at bounding box center [467, 143] width 82 height 28
click at [471, 145] on span "Exportar a Excel" at bounding box center [485, 143] width 47 height 8
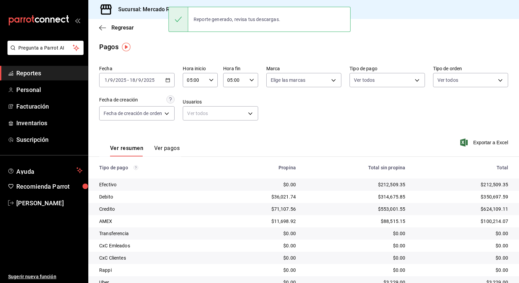
click at [278, 138] on div "Ver resumen Ver pagos Exportar a Excel" at bounding box center [303, 147] width 431 height 36
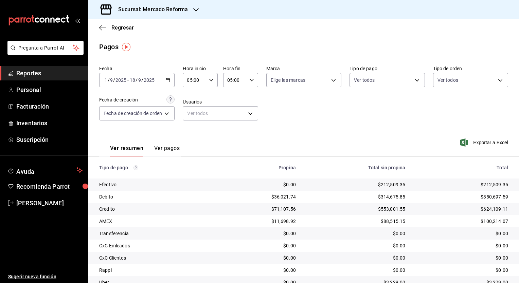
click at [185, 12] on h3 "Sucursal: Mercado Reforma" at bounding box center [150, 9] width 75 height 8
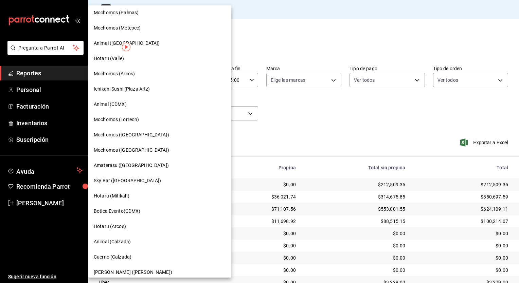
scroll to position [109, 0]
click at [117, 106] on span "Animal (CDMX)" at bounding box center [110, 105] width 33 height 7
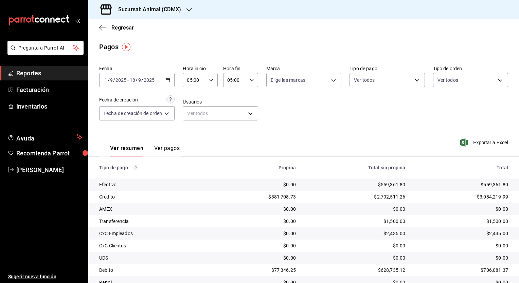
click at [170, 80] on icon "button" at bounding box center [167, 80] width 5 height 5
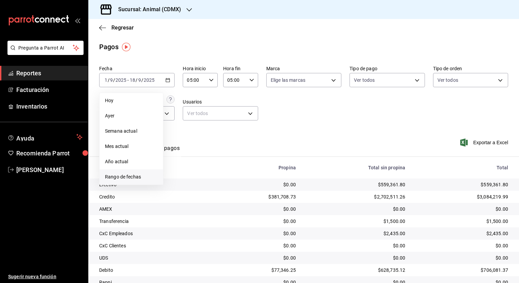
click at [130, 176] on span "Rango de fechas" at bounding box center [131, 177] width 53 height 7
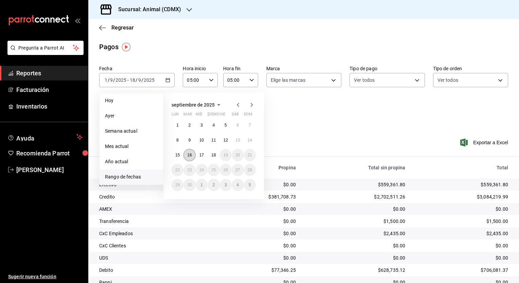
click at [193, 157] on button "16" at bounding box center [189, 155] width 12 height 12
click at [203, 157] on abbr "17" at bounding box center [201, 155] width 4 height 5
type input "00:00"
type input "23:59"
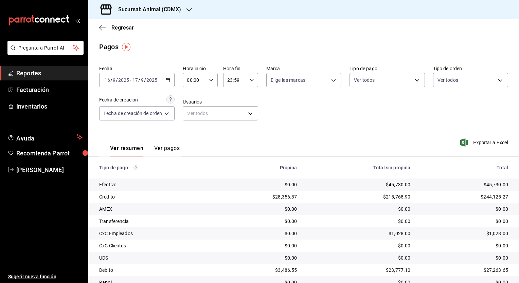
click at [212, 81] on icon "button" at bounding box center [211, 80] width 5 height 5
click at [190, 136] on span "05" at bounding box center [192, 137] width 6 height 5
type input "05:00"
click at [252, 83] on div at bounding box center [259, 141] width 519 height 283
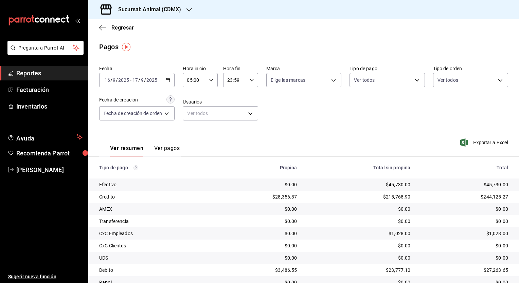
click at [247, 85] on div "23:59 Hora fin" at bounding box center [240, 80] width 35 height 14
click at [232, 106] on button "05" at bounding box center [232, 99] width 15 height 14
click at [249, 102] on button "00" at bounding box center [249, 98] width 15 height 14
type input "05:00"
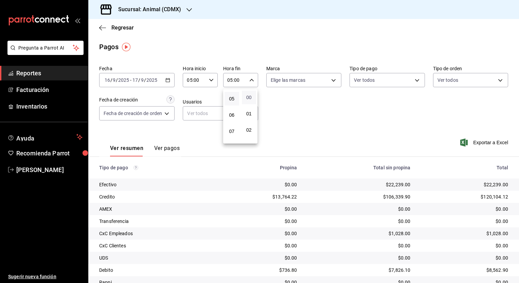
click at [249, 98] on span "00" at bounding box center [249, 97] width 6 height 5
click at [343, 137] on div at bounding box center [259, 141] width 519 height 283
click at [181, 12] on div "Sucursal: Animal (CDMX)" at bounding box center [144, 9] width 101 height 19
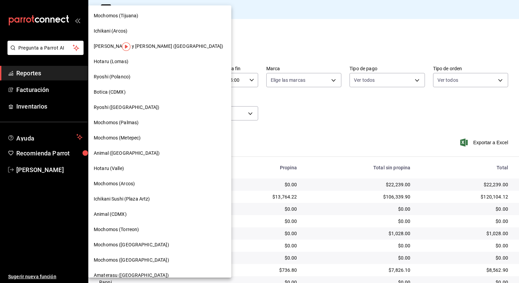
click at [248, 139] on div at bounding box center [259, 141] width 519 height 283
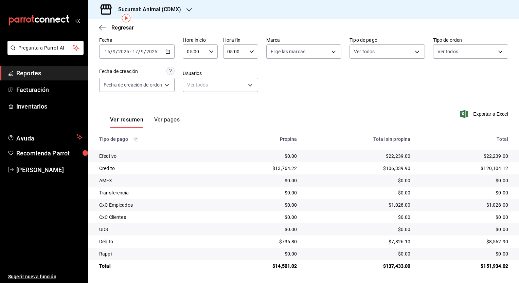
scroll to position [29, 0]
click at [201, 56] on input "05:00" at bounding box center [194, 52] width 23 height 14
click at [190, 70] on span "05" at bounding box center [192, 67] width 6 height 5
